Goal: Find specific page/section: Find specific page/section

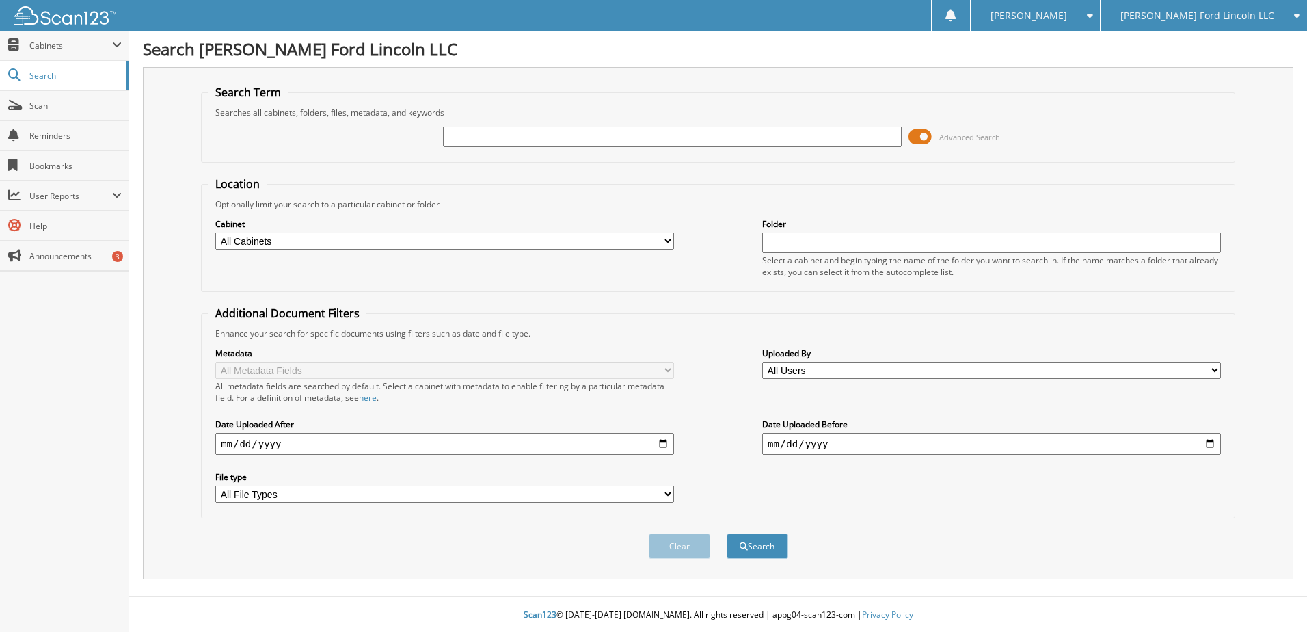
click at [767, 129] on input "text" at bounding box center [672, 137] width 459 height 21
type input "62220"
click at [727, 533] on button "Search" at bounding box center [758, 545] width 62 height 25
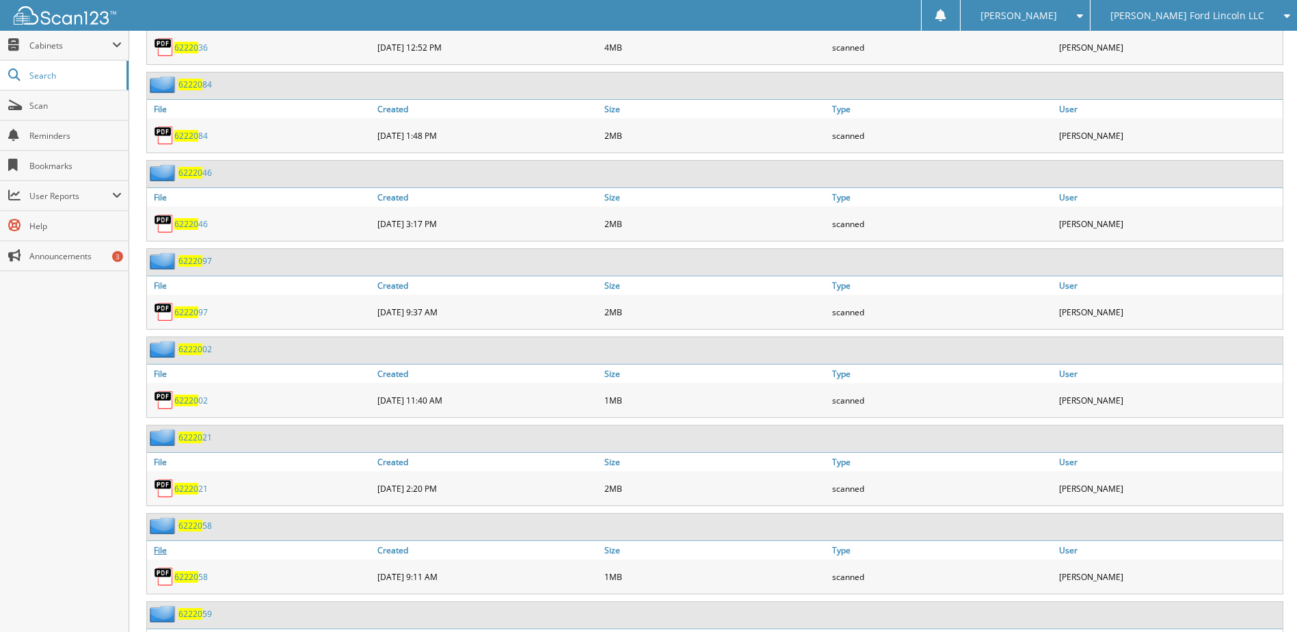
scroll to position [1162, 0]
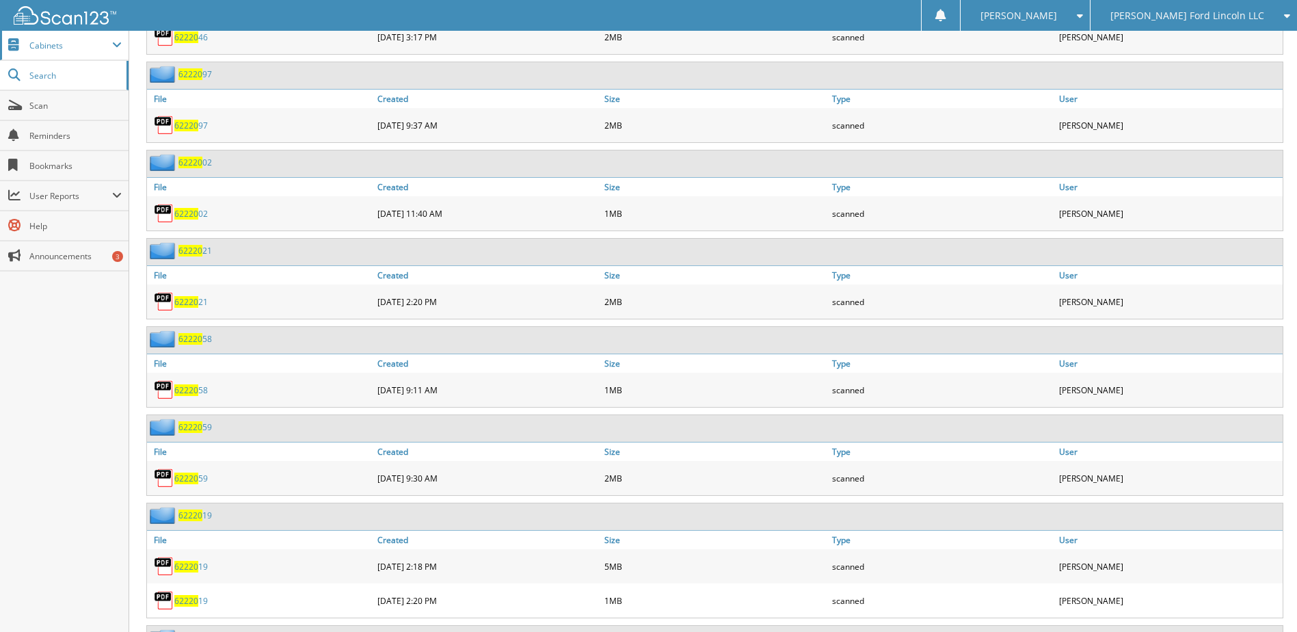
click at [76, 38] on span "Cabinets" at bounding box center [64, 45] width 129 height 29
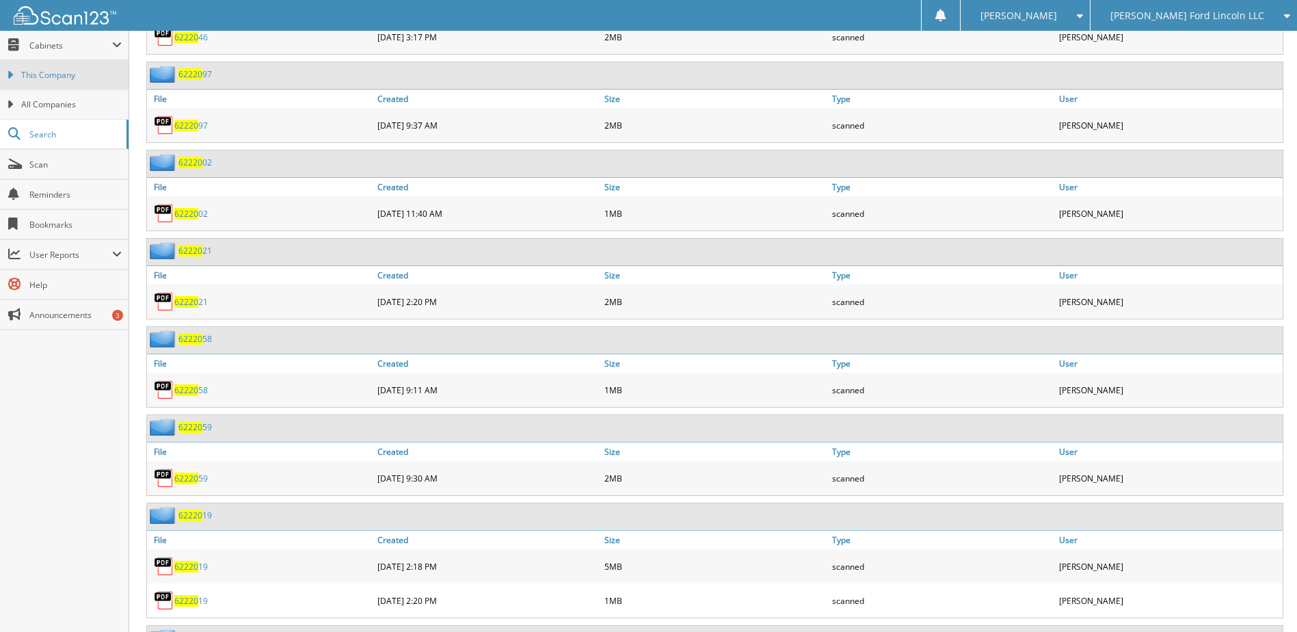
click at [82, 70] on span "This Company" at bounding box center [71, 75] width 101 height 12
